Goal: Task Accomplishment & Management: Use online tool/utility

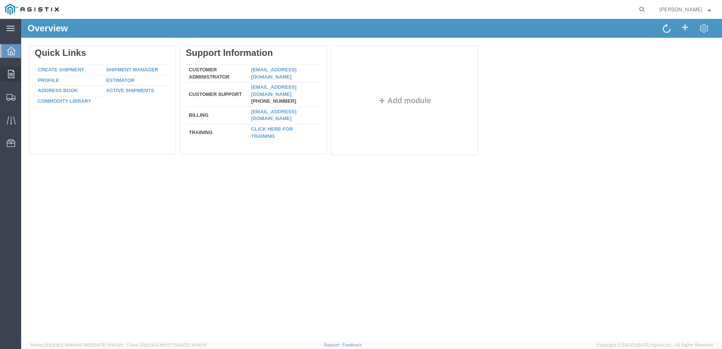
click at [7, 77] on div at bounding box center [10, 73] width 21 height 15
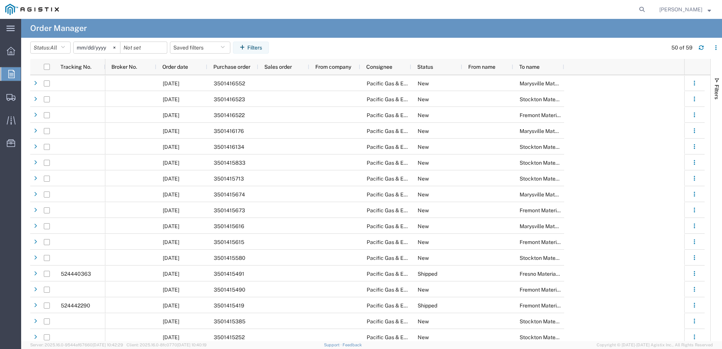
click at [238, 341] on agx-app-version "Server: 2025.16.0-9544af67660 [DATE] 10:42:29 Client: 2025.16.0-8fc0770 [DATE] …" at bounding box center [371, 345] width 701 height 8
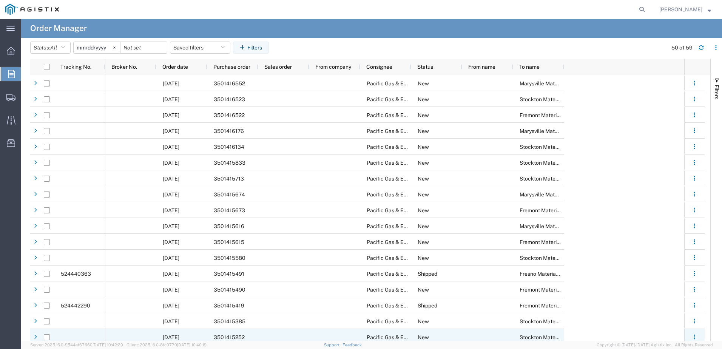
click at [239, 338] on span "3501415252" at bounding box center [229, 337] width 31 height 6
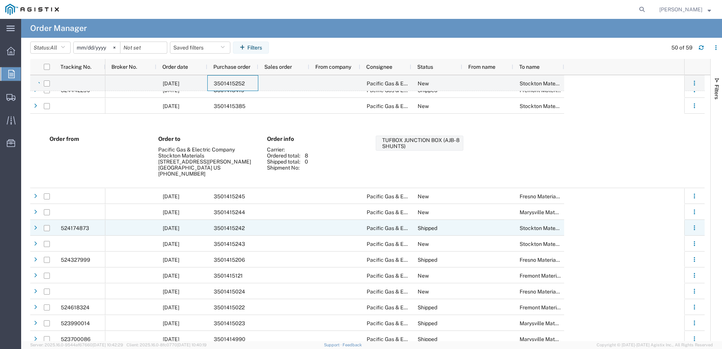
scroll to position [264, 0]
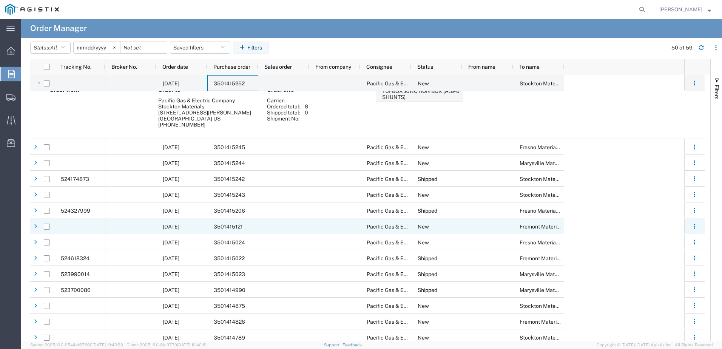
click at [240, 230] on div "3501415121" at bounding box center [232, 226] width 51 height 16
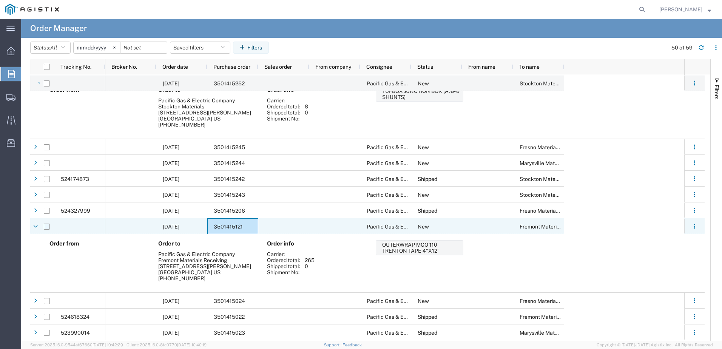
click at [47, 228] on input "Press Space to toggle row selection (unchecked)" at bounding box center [47, 227] width 6 height 6
checkbox input "true"
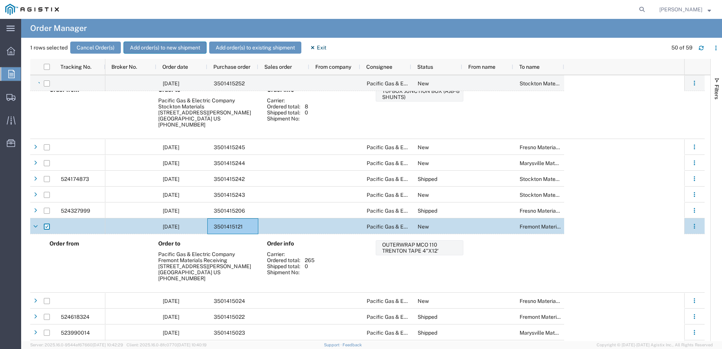
click at [168, 49] on button "Add order(s) to new shipment" at bounding box center [165, 48] width 83 height 12
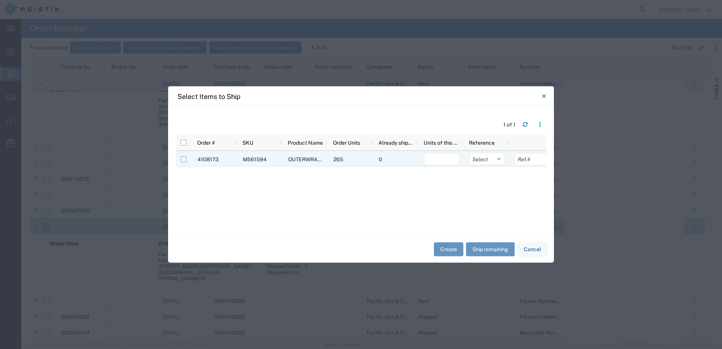
click at [183, 161] on input "Press Space to toggle row selection (unchecked)" at bounding box center [184, 159] width 6 height 6
checkbox input "true"
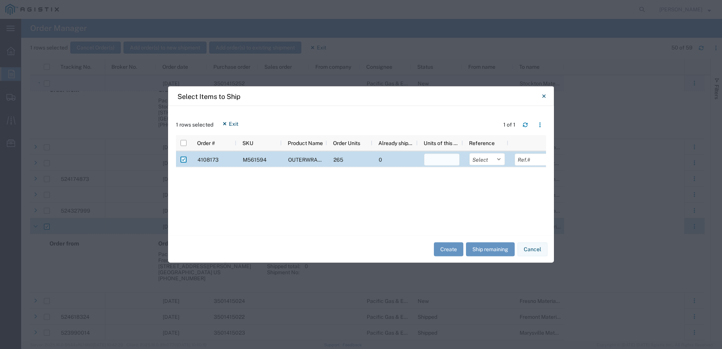
click at [434, 162] on input "number" at bounding box center [442, 160] width 36 height 12
click at [435, 161] on input "number" at bounding box center [442, 160] width 36 height 12
type input "1"
type input "265"
click at [499, 160] on select "Select Purchase Order Delivery Number" at bounding box center [487, 159] width 36 height 12
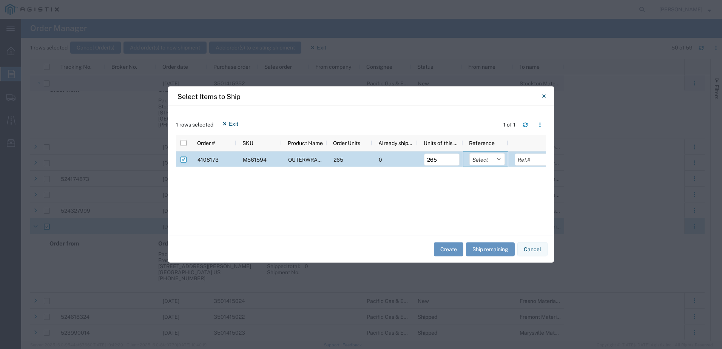
select select "PURCHORD"
click at [469, 153] on select "Select Purchase Order Delivery Number" at bounding box center [487, 159] width 36 height 12
click at [529, 160] on input "text" at bounding box center [533, 160] width 36 height 12
type input "3501415121"
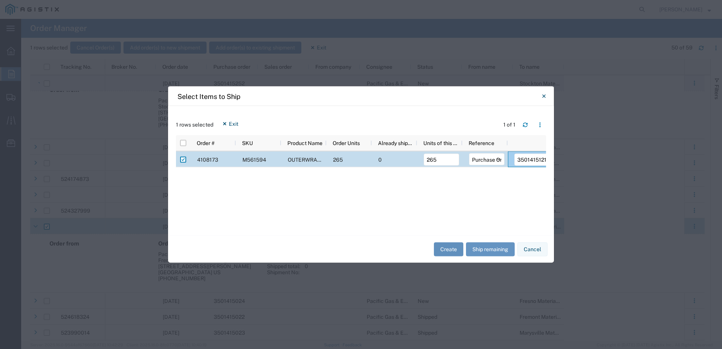
click at [444, 251] on button "Create" at bounding box center [448, 249] width 29 height 14
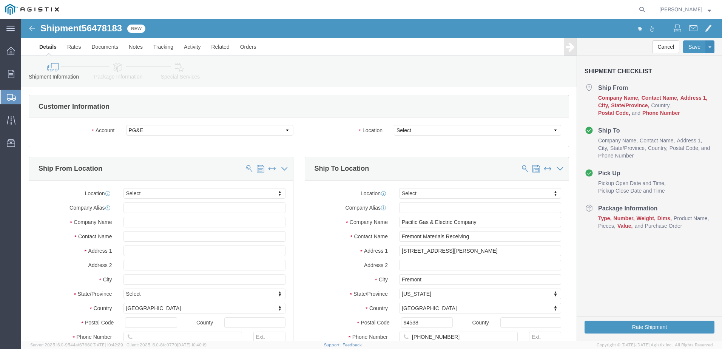
select select
click select "Select All Others [GEOGRAPHIC_DATA] [GEOGRAPHIC_DATA] [GEOGRAPHIC_DATA] [GEOGRA…"
select select "19740"
click select "Select All Others [GEOGRAPHIC_DATA] [GEOGRAPHIC_DATA] [GEOGRAPHIC_DATA] [GEOGRA…"
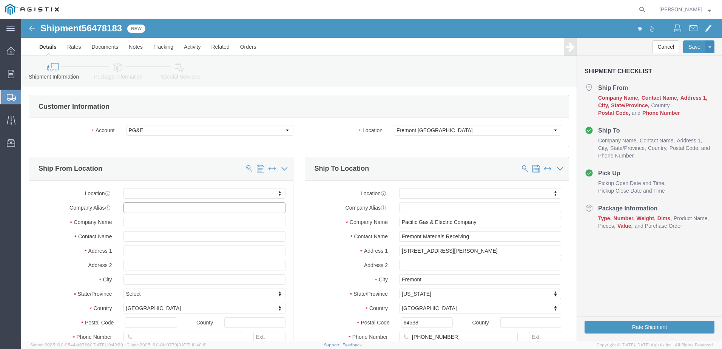
click input "text"
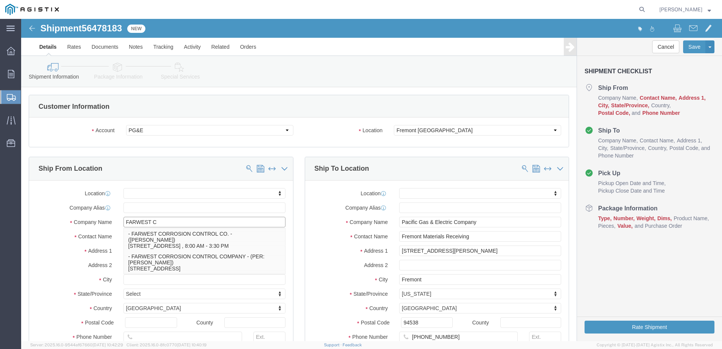
type input "FARWEST CO"
click p "- FARWEST CORROSION CONTROL CO. - ([PERSON_NAME]) [STREET_ADDRESS] , 8:00 AM - …"
select select
type input "[STREET_ADDRESS]"
type input "90241"
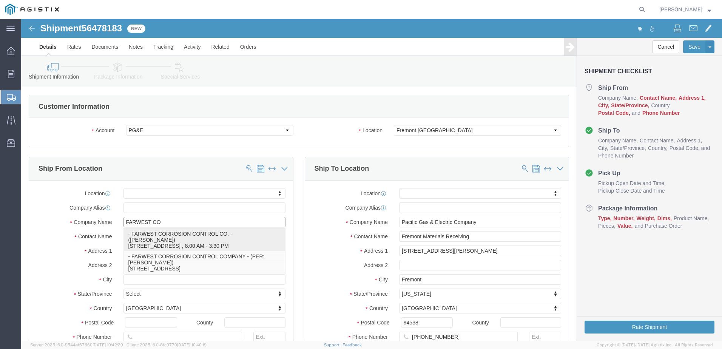
type input "[PHONE_NUMBER]"
type input "[EMAIL_ADDRESS][DOMAIN_NAME]"
checkbox input "true"
type input "FARWEST CORROSION CONTROL CO."
type input "[PERSON_NAME]"
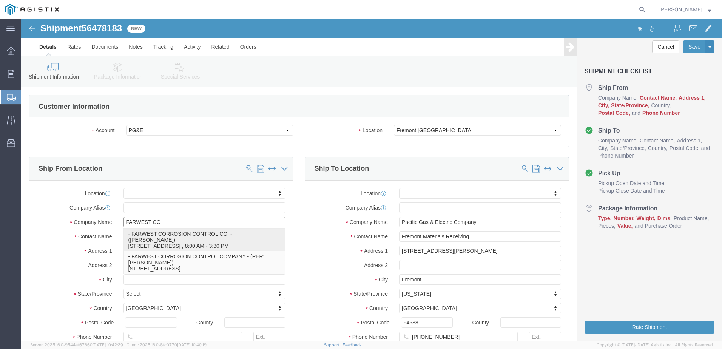
type input "[PERSON_NAME]"
select select "CA"
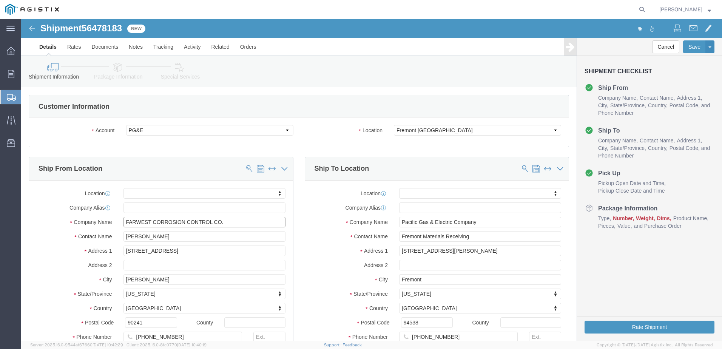
type input "FARWEST CORROSION CONTROL CO."
drag, startPoint x: 141, startPoint y: 217, endPoint x: 108, endPoint y: 215, distance: 32.6
click input "[PERSON_NAME]"
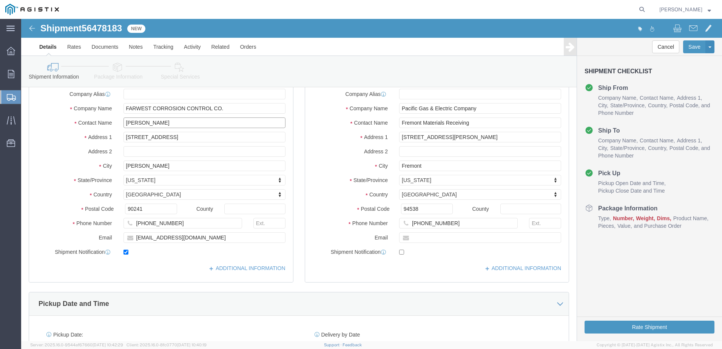
scroll to position [151, 0]
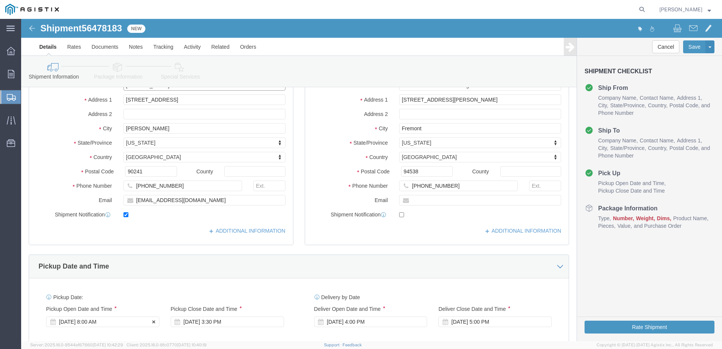
type input "[PERSON_NAME]"
click div "[DATE] 8:00 AM"
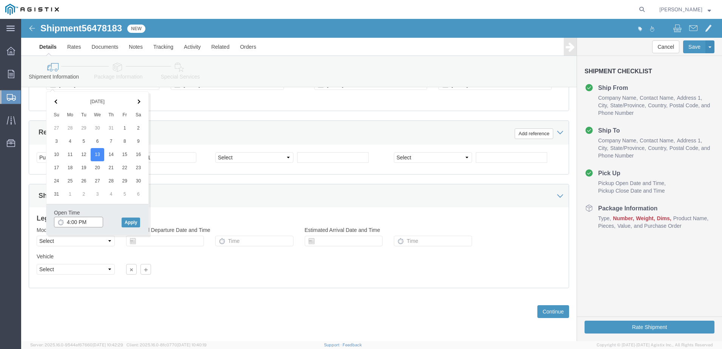
click input "4:00 PM"
click input "7:00 PM"
type input "7:00 AM"
click button "Apply"
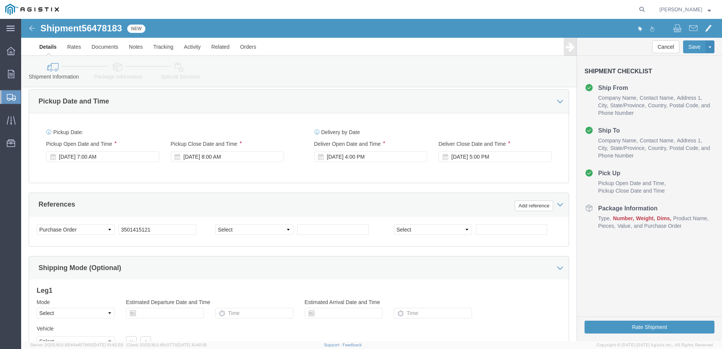
scroll to position [313, 0]
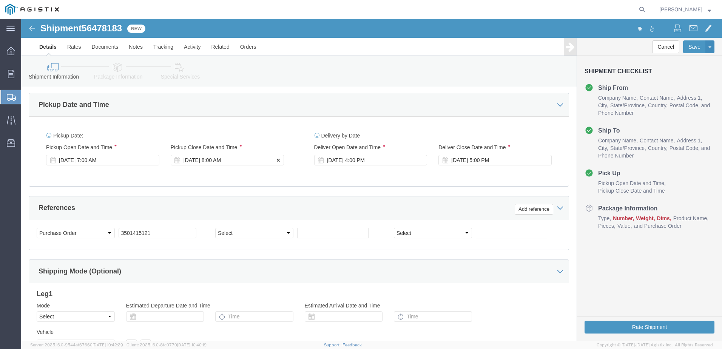
click div "[DATE] 8:00 AM"
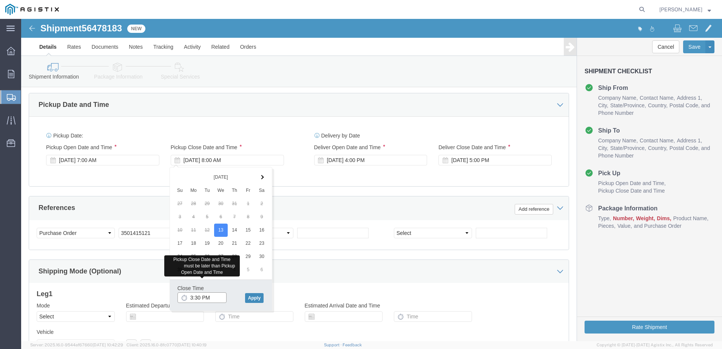
type input "3:30 PM"
click button "Apply"
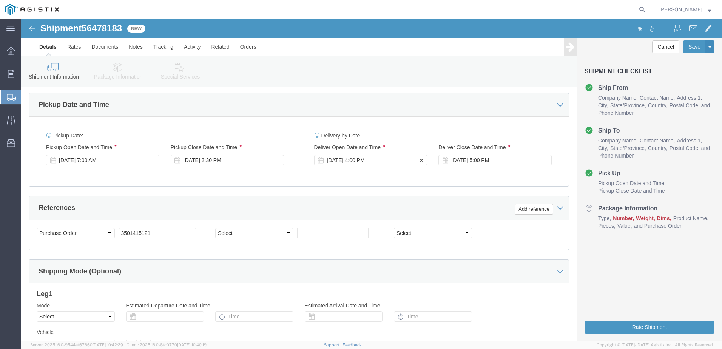
click div "[DATE] 4:00 PM"
click input "4:00 PM"
click input "8:00 PM"
type input "8:00 AM"
click button "Apply"
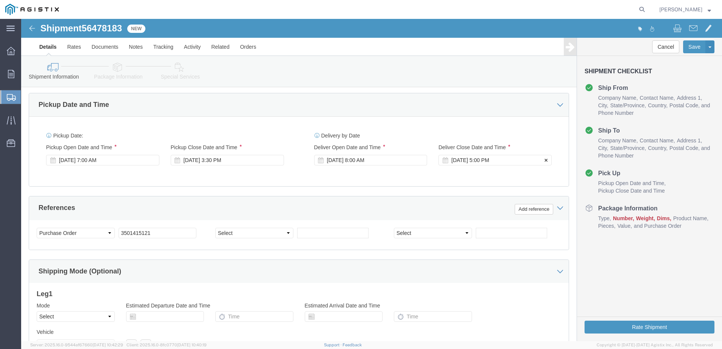
click div "[DATE] 5:00 PM"
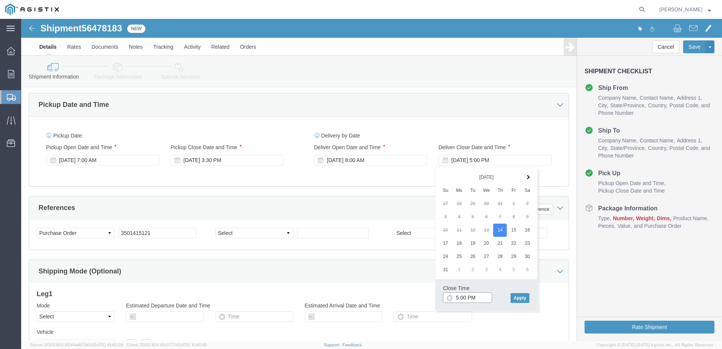
click input "5:00 PM"
type input "2:30 AM"
click button "Apply"
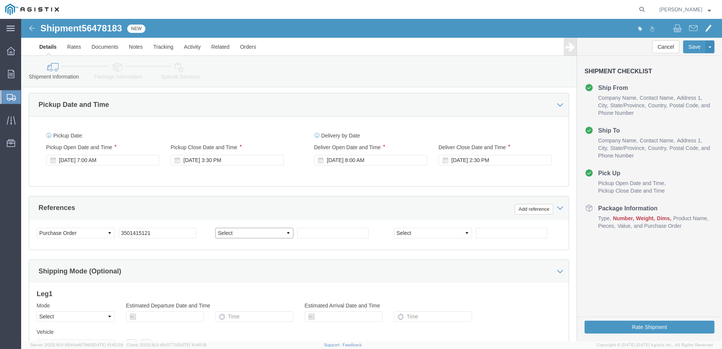
click select "Select Account Type Activity ID Airline Appointment Number ASN Batch Request # …"
click div "Shipping Mode (Optional)"
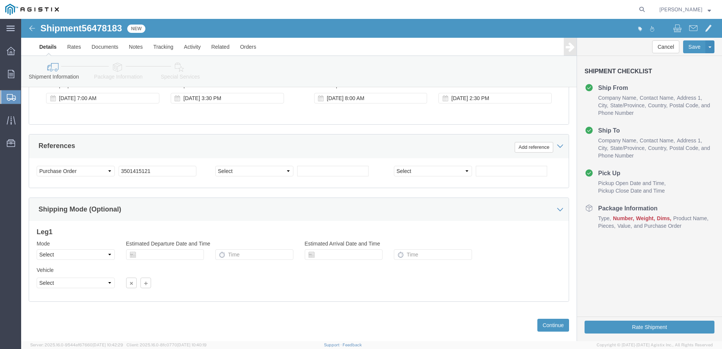
scroll to position [388, 0]
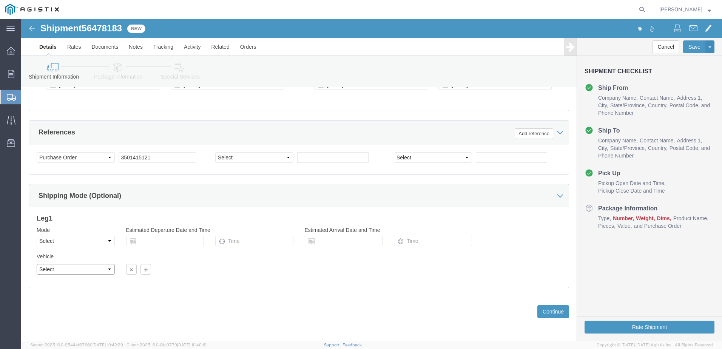
click select "Select"
click select "Select Air Less than Truckload Multi-Leg Ocean Freight Rail Small Parcel Truckl…"
select select "LTL"
click select "Select Air Less than Truckload Multi-Leg Ocean Freight Rail Small Parcel Truckl…"
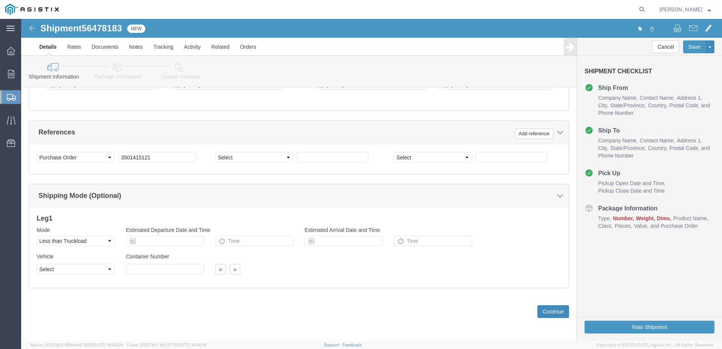
click button "Continue"
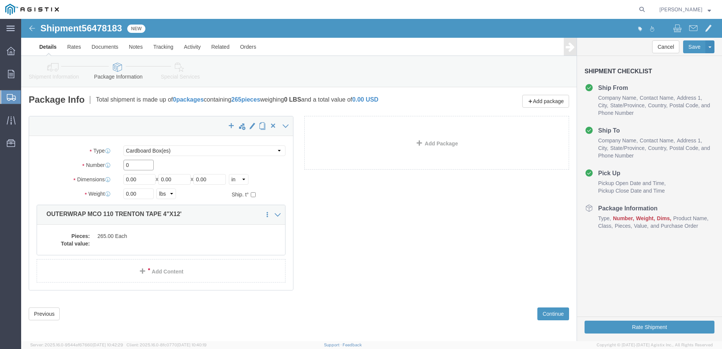
click input "0"
drag, startPoint x: 110, startPoint y: 145, endPoint x: 103, endPoint y: 145, distance: 6.4
click input "0"
type input "1"
click input "0.00"
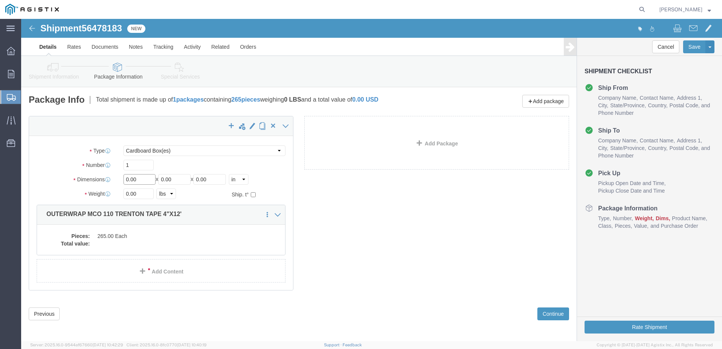
drag, startPoint x: 118, startPoint y: 162, endPoint x: 102, endPoint y: 160, distance: 15.7
click input "0.00"
type input "40"
type input "50"
type input "27"
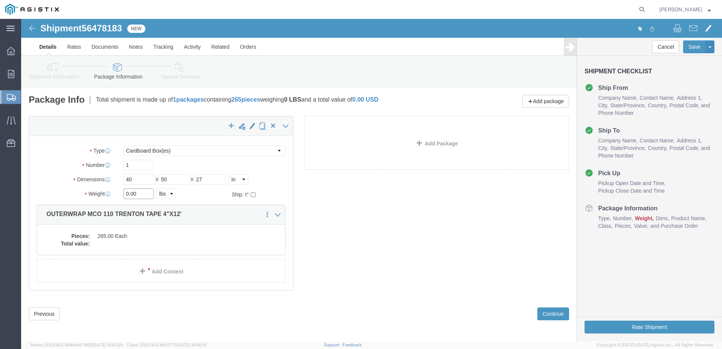
click input "0.00"
drag, startPoint x: 116, startPoint y: 174, endPoint x: 98, endPoint y: 174, distance: 18.5
click div "0.00 Select kgs lbs"
type input "268"
click dd "265.00 Each"
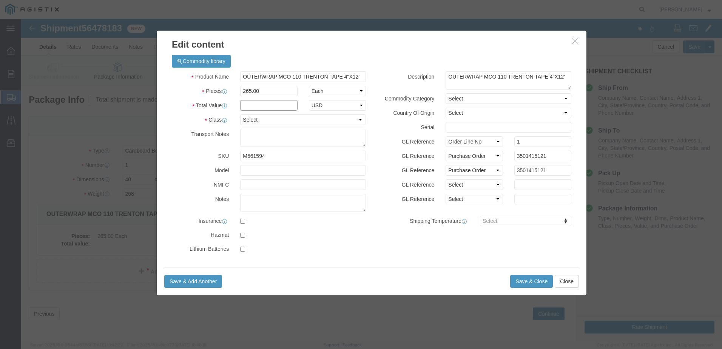
click input "text"
type input "21,465"
click select "Select 50 55 60 65 70 85 92.5 100 125 175 250 300 400"
select select "65"
click select "Select 50 55 60 65 70 85 92.5 100 125 175 250 300 400"
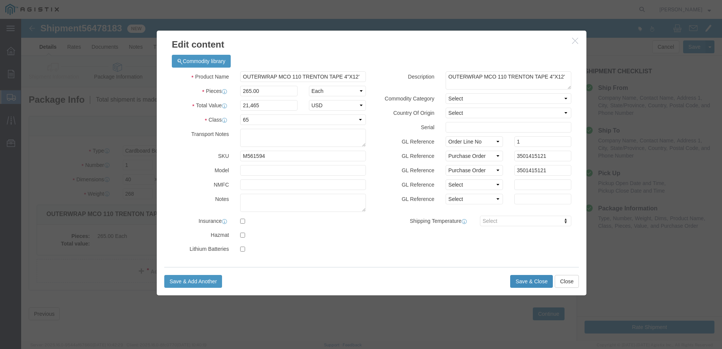
click button "Save & Close"
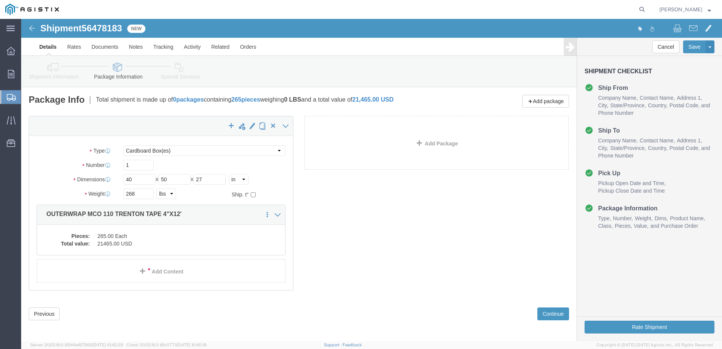
scroll to position [2, 0]
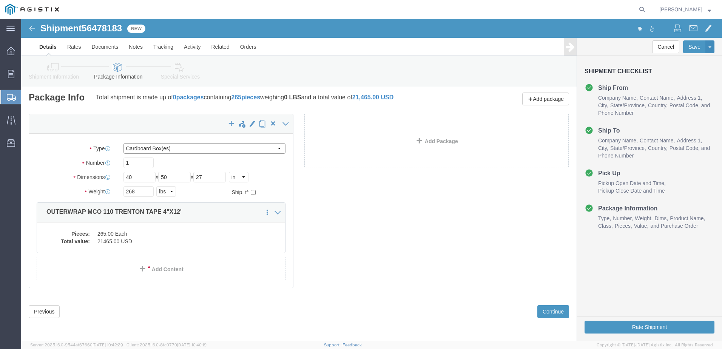
click select "Select Bulk Bundle(s) Cardboard Box(es) Carton(s) Crate(s) Drum(s) (Fiberboard)…"
select select "PSNS"
click select "Select Bulk Bundle(s) Cardboard Box(es) Carton(s) Crate(s) Drum(s) (Fiberboard)…"
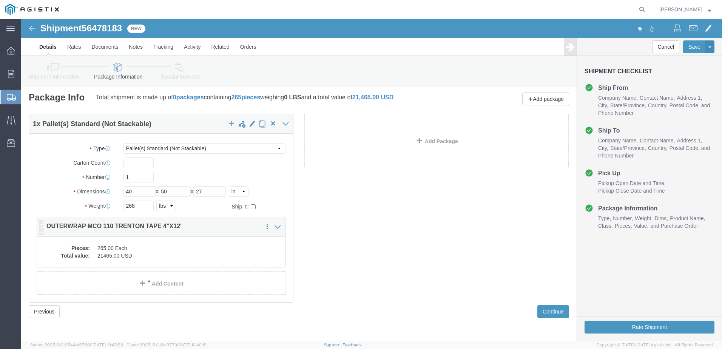
click dd "265.00 Each"
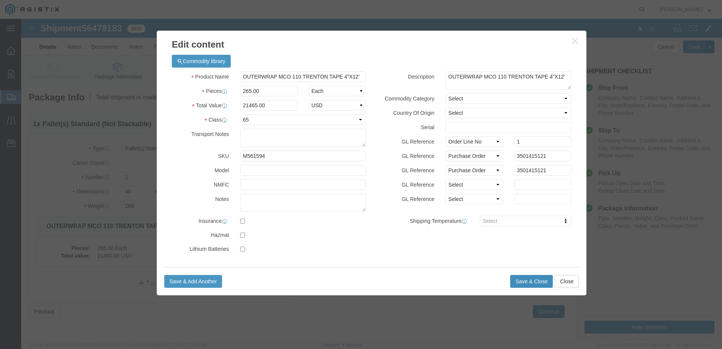
click button "Save & Close"
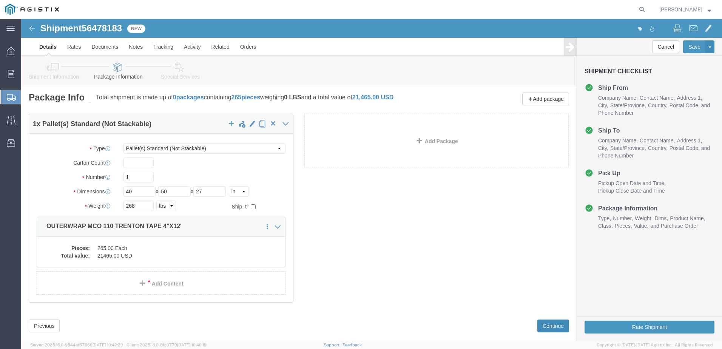
click button "Continue"
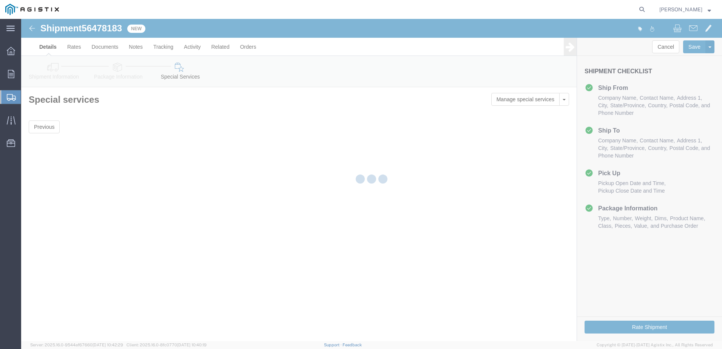
scroll to position [0, 0]
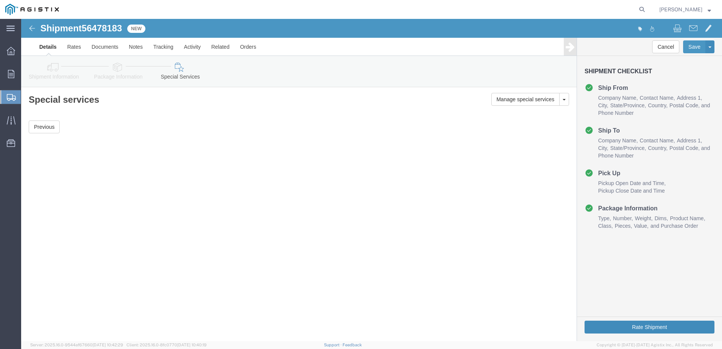
click button "Rate Shipment"
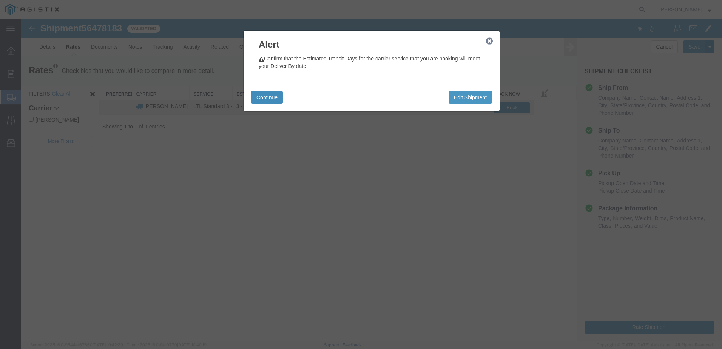
click at [266, 96] on button "Continue" at bounding box center [267, 97] width 32 height 13
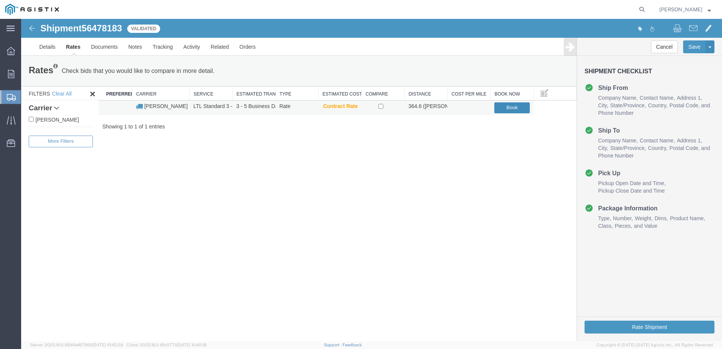
click at [509, 107] on button "Book" at bounding box center [512, 107] width 36 height 11
